Goal: Task Accomplishment & Management: Use online tool/utility

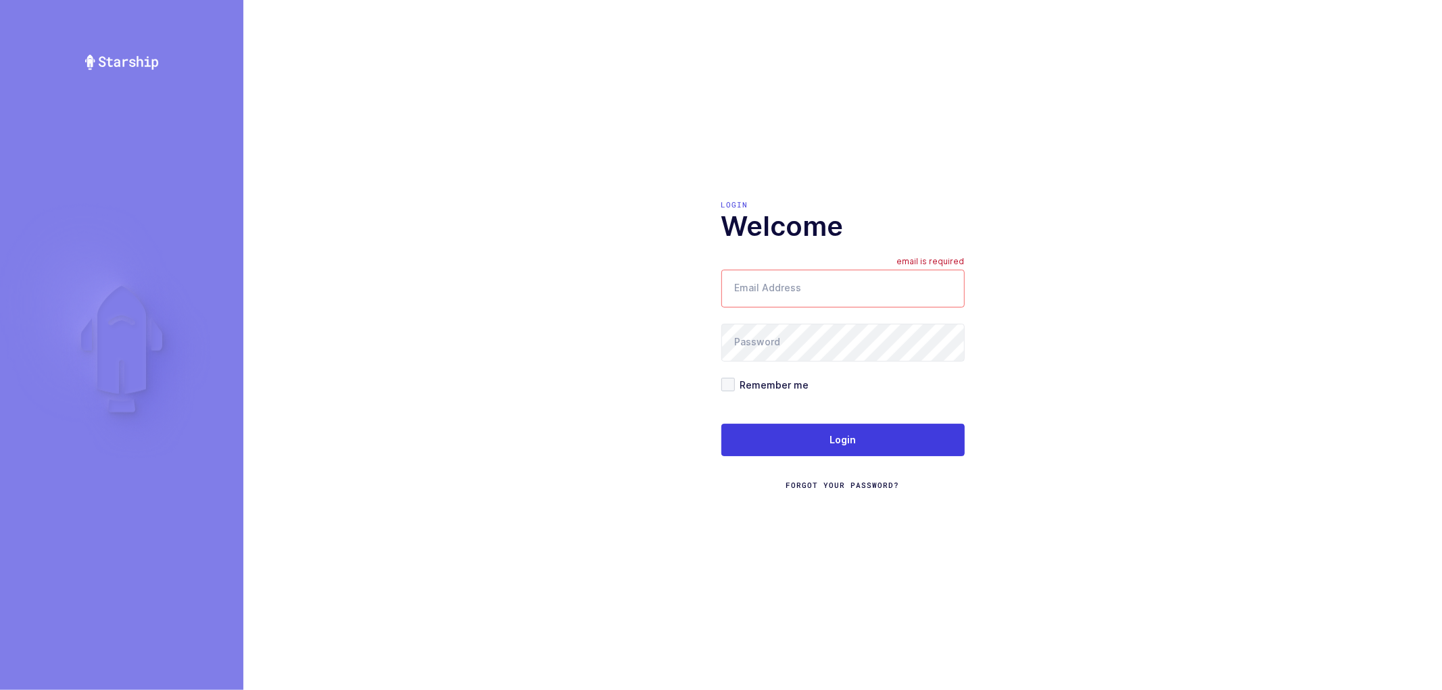
click at [821, 291] on input "Email Address" at bounding box center [842, 289] width 243 height 38
type input "nathan@janustrade.com"
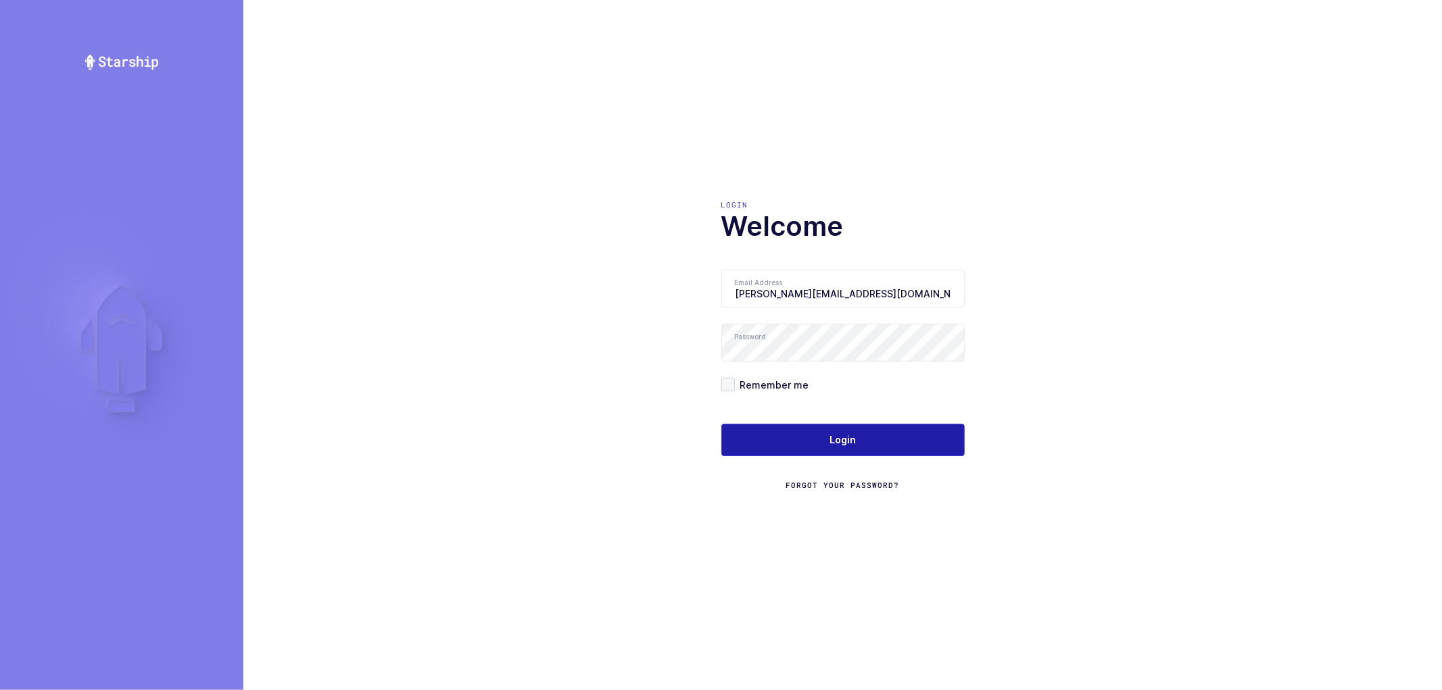
click at [829, 440] on span "Login" at bounding box center [842, 440] width 26 height 14
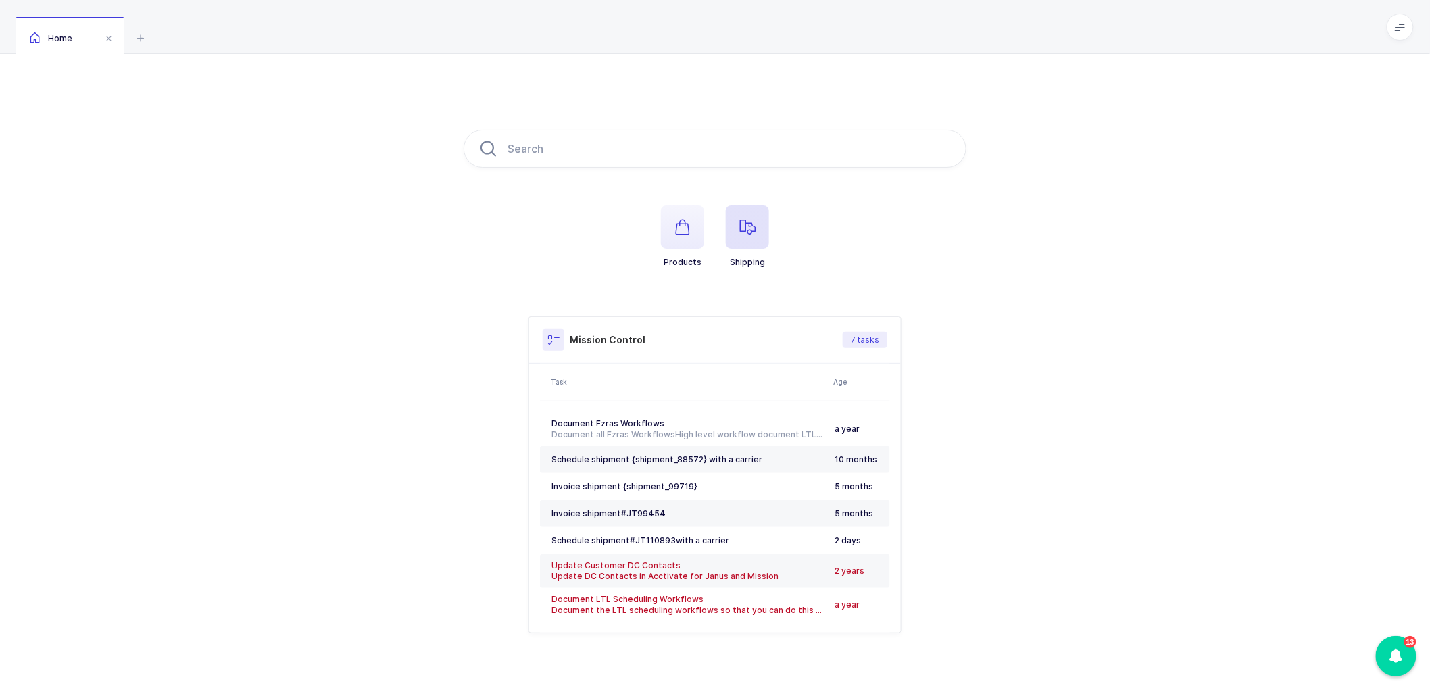
click at [744, 227] on icon "button" at bounding box center [747, 227] width 16 height 16
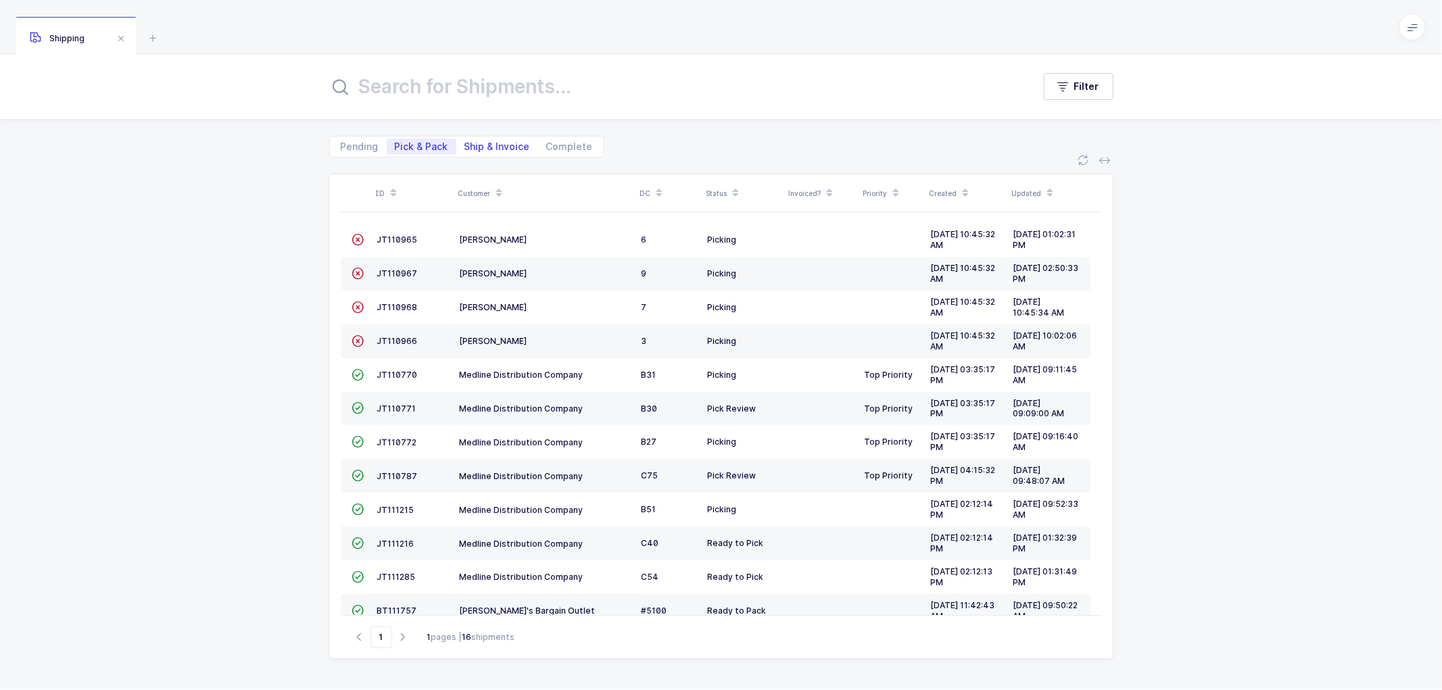
click at [482, 149] on span "Ship & Invoice" at bounding box center [497, 146] width 66 height 9
click at [465, 147] on input "Ship & Invoice" at bounding box center [460, 143] width 9 height 9
radio input "true"
radio input "false"
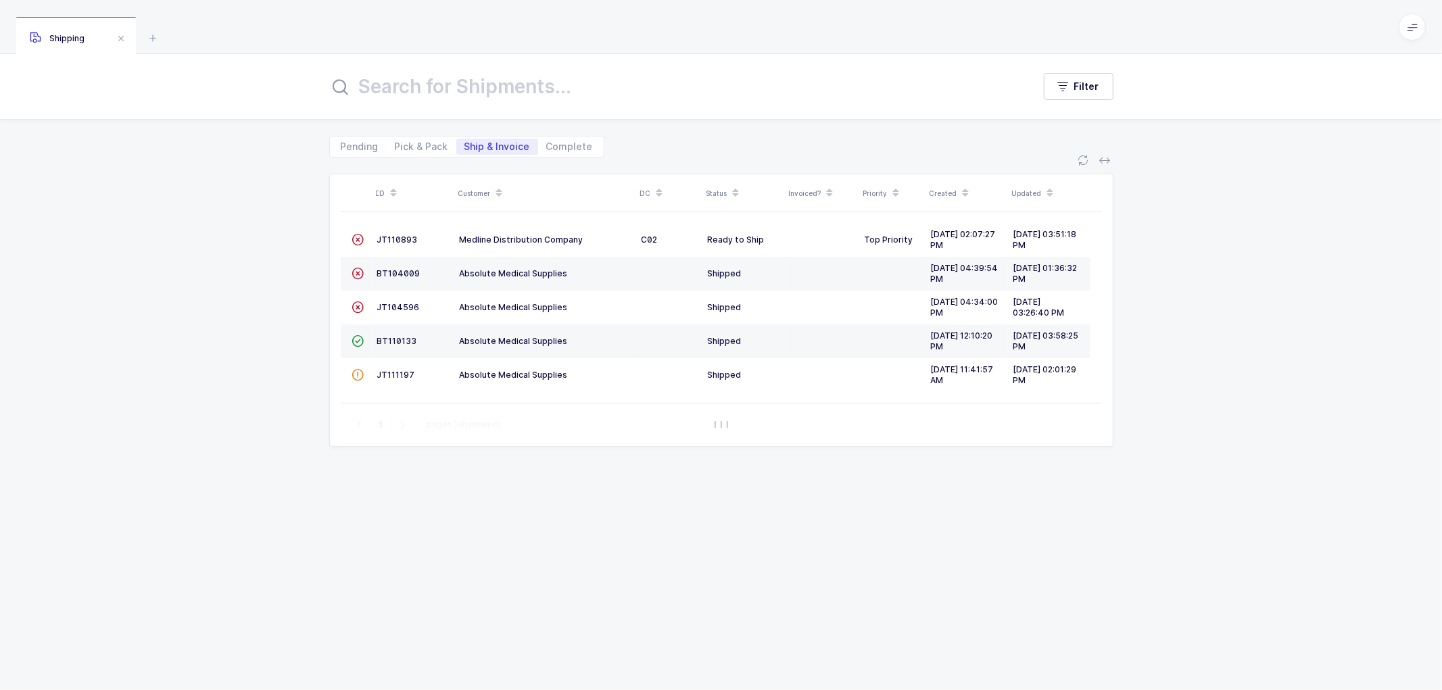
click at [500, 143] on span "Ship & Invoice" at bounding box center [497, 146] width 66 height 9
click at [465, 143] on input "Ship & Invoice" at bounding box center [460, 143] width 9 height 9
click at [497, 186] on icon at bounding box center [498, 188] width 7 height 7
